Goal: Information Seeking & Learning: Learn about a topic

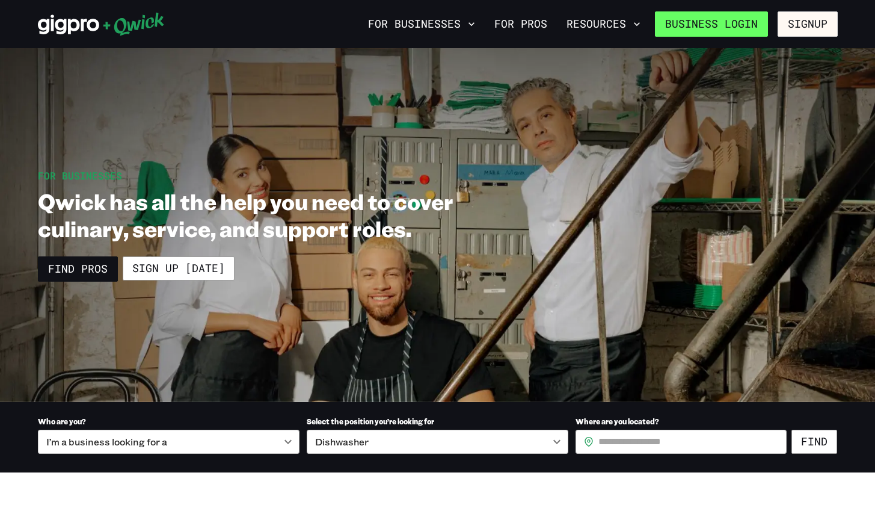
click at [716, 25] on link "Business Login" at bounding box center [711, 23] width 113 height 25
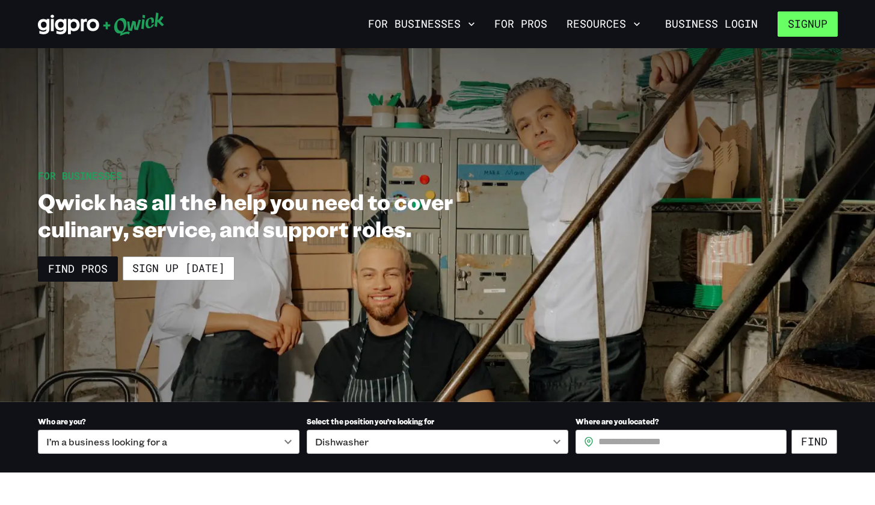
click at [819, 24] on button "Signup" at bounding box center [808, 23] width 60 height 25
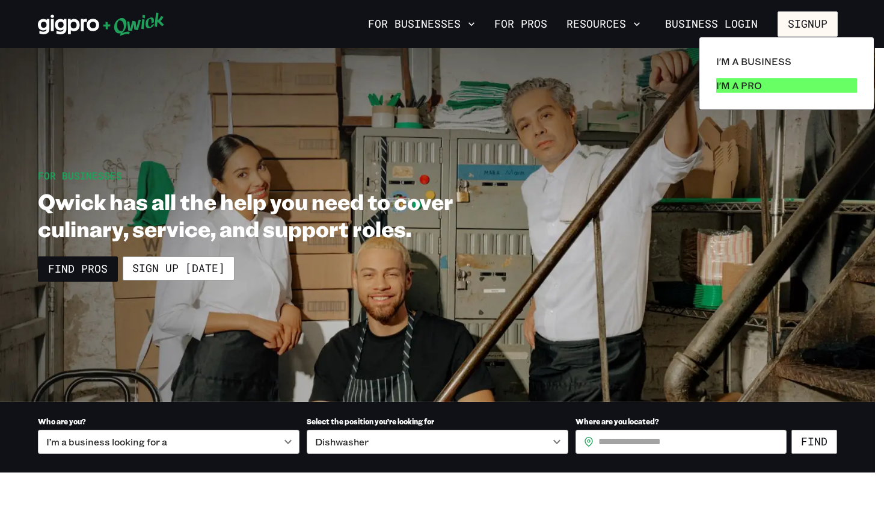
click at [738, 87] on p "I'm a Pro" at bounding box center [739, 85] width 46 height 14
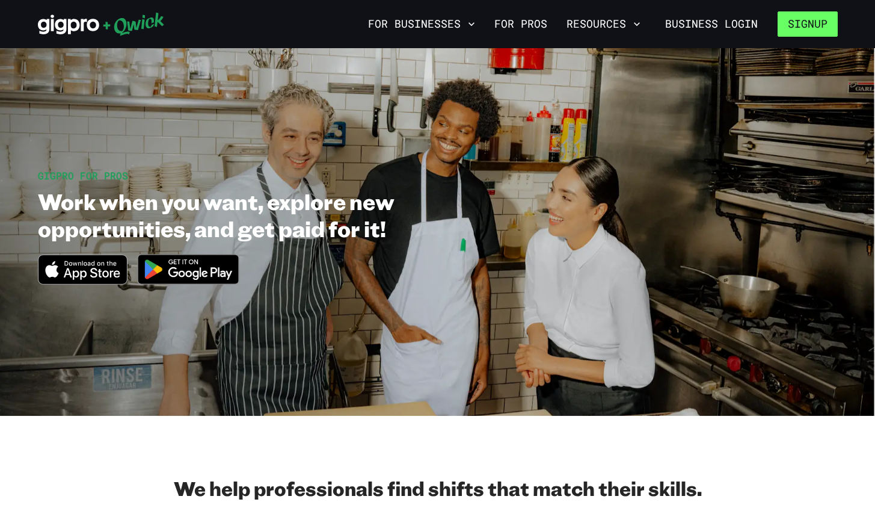
click at [810, 24] on button "Signup" at bounding box center [808, 23] width 60 height 25
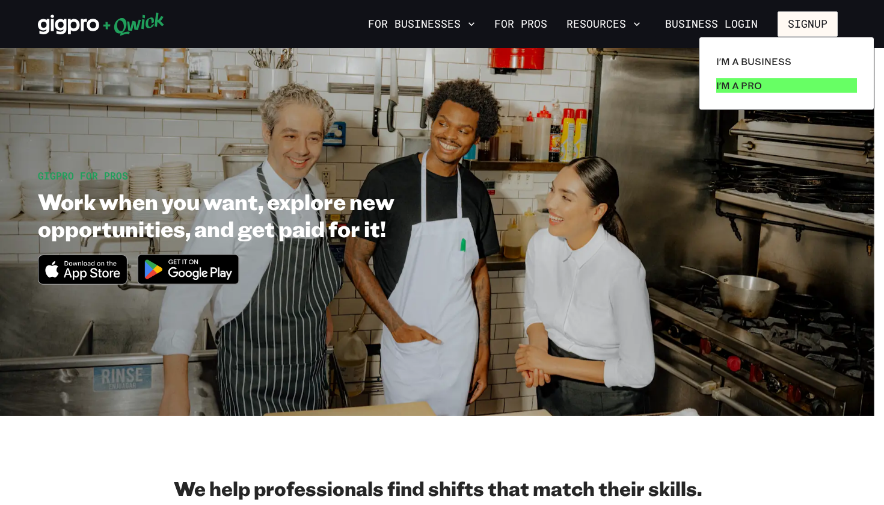
click at [736, 80] on p "I'm a Pro" at bounding box center [739, 85] width 46 height 14
click at [734, 86] on p "I'm a Pro" at bounding box center [739, 85] width 46 height 14
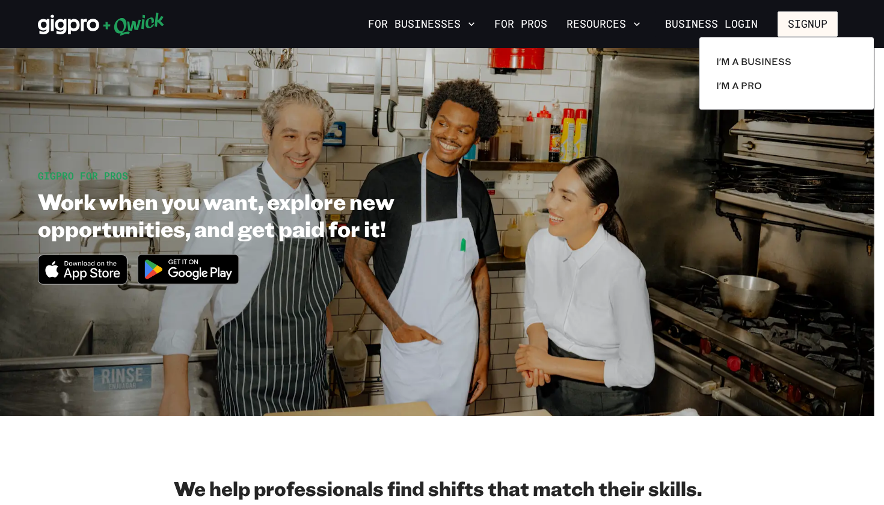
click at [538, 28] on div at bounding box center [442, 252] width 884 height 505
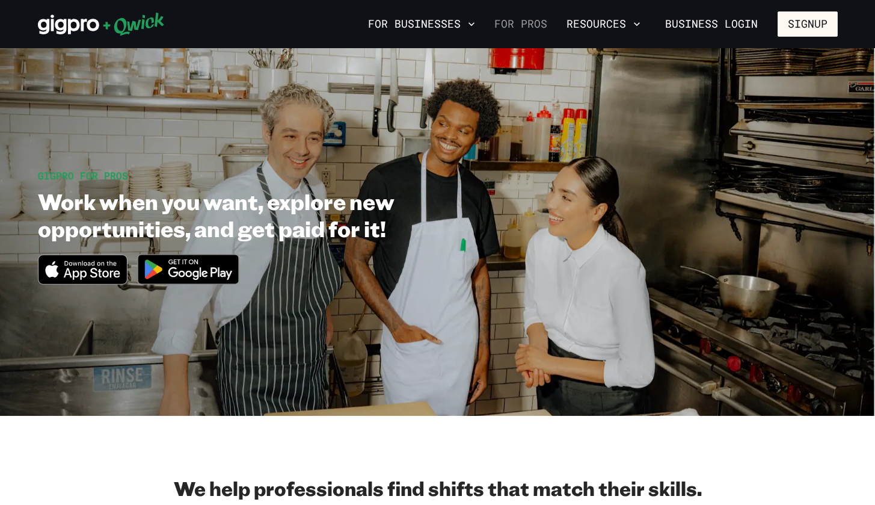
click at [526, 27] on link "For Pros" at bounding box center [521, 24] width 63 height 20
click at [530, 25] on link "For Pros" at bounding box center [521, 24] width 63 height 20
click at [525, 28] on link "For Pros" at bounding box center [521, 24] width 63 height 20
